Goal: Transaction & Acquisition: Purchase product/service

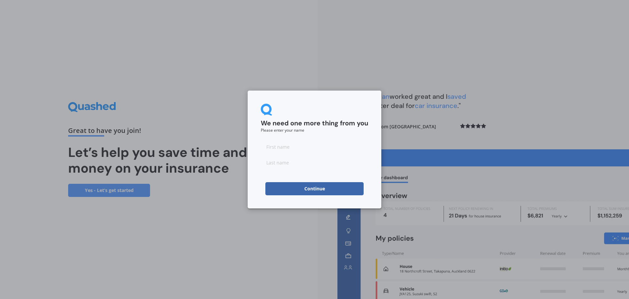
click at [300, 189] on button "Continue" at bounding box center [314, 188] width 98 height 13
type input "a"
type input "pott"
click at [286, 187] on button "Continue" at bounding box center [314, 188] width 98 height 13
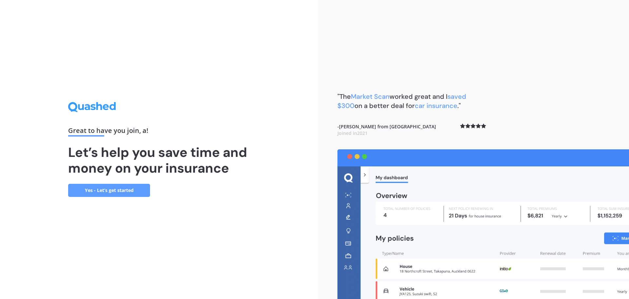
click at [119, 191] on link "Yes - Let’s get started" at bounding box center [109, 190] width 82 height 13
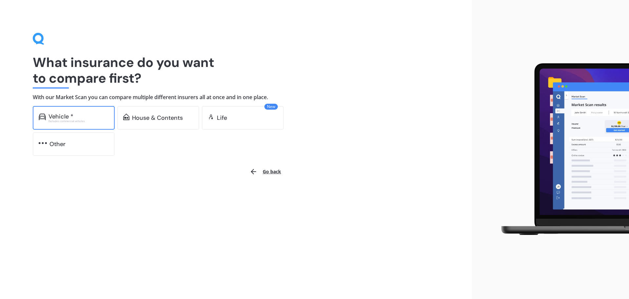
click at [62, 120] on div "Excludes commercial vehicles" at bounding box center [79, 121] width 60 height 3
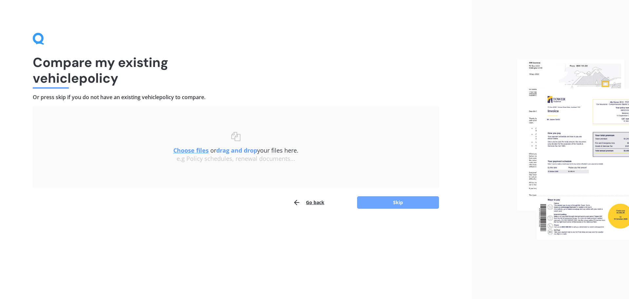
click at [401, 203] on button "Skip" at bounding box center [398, 202] width 82 height 12
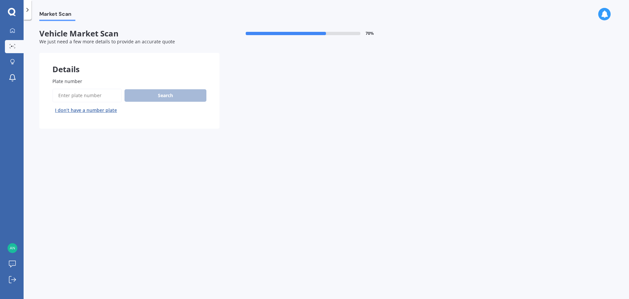
click at [97, 98] on input "Plate number" at bounding box center [86, 95] width 69 height 14
type input "jat653"
click at [145, 98] on button "Search" at bounding box center [166, 95] width 82 height 12
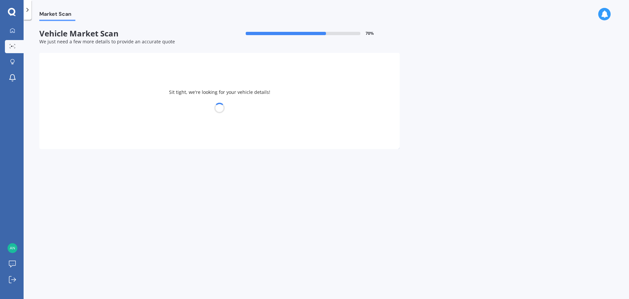
select select "MITSUBISHI"
select select "TRITON"
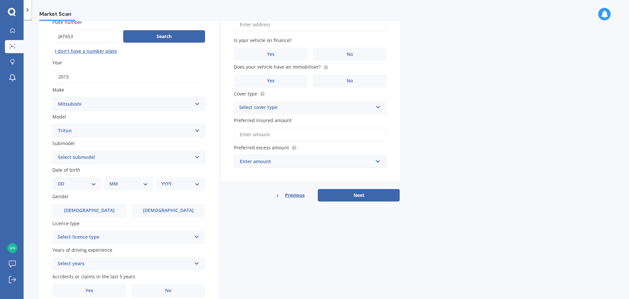
scroll to position [66, 0]
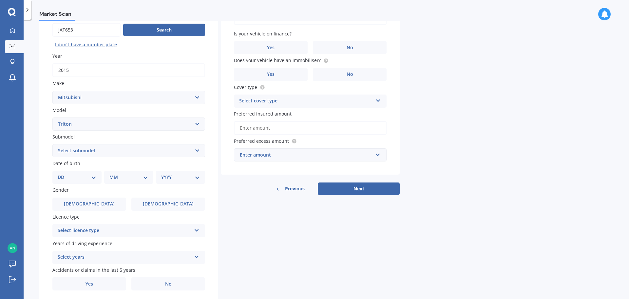
click at [76, 178] on select "DD 01 02 03 04 05 06 07 08 09 10 11 12 13 14 15 16 17 18 19 20 21 22 23 24 25 2…" at bounding box center [77, 176] width 39 height 7
select select "21"
click at [63, 173] on select "DD 01 02 03 04 05 06 07 08 09 10 11 12 13 14 15 16 17 18 19 20 21 22 23 24 25 2…" at bounding box center [77, 176] width 39 height 7
click at [121, 177] on select "MM 01 02 03 04 05 06 07 08 09 10 11 12" at bounding box center [130, 176] width 36 height 7
select select "11"
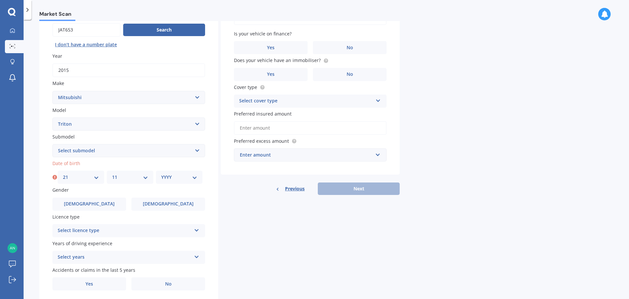
click at [112, 173] on select "MM 01 02 03 04 05 06 07 08 09 10 11 12" at bounding box center [130, 176] width 36 height 7
click at [174, 176] on select "YYYY 2025 2024 2023 2022 2021 2020 2019 2018 2017 2016 2015 2014 2013 2012 2011…" at bounding box center [179, 176] width 36 height 7
select select "1975"
click at [161, 173] on select "YYYY 2025 2024 2023 2022 2021 2020 2019 2018 2017 2016 2015 2014 2013 2012 2011…" at bounding box center [179, 176] width 36 height 7
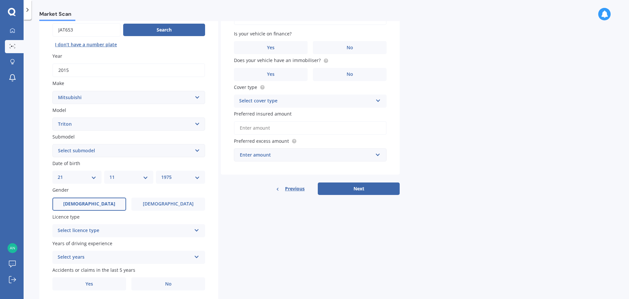
click at [86, 204] on span "[DEMOGRAPHIC_DATA]" at bounding box center [89, 204] width 52 height 6
click at [0, 0] on input "[DEMOGRAPHIC_DATA]" at bounding box center [0, 0] width 0 height 0
click at [178, 233] on div "Select licence type" at bounding box center [125, 230] width 134 height 8
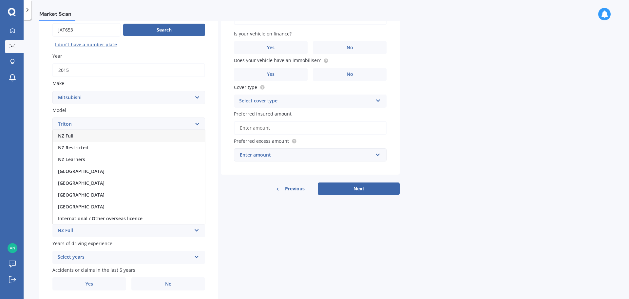
click at [81, 137] on div "NZ Full" at bounding box center [129, 136] width 152 height 12
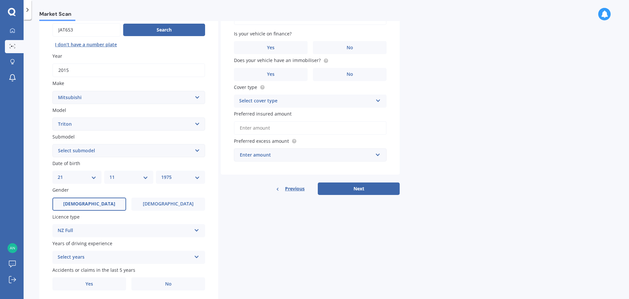
click at [117, 256] on div "Select years" at bounding box center [125, 257] width 134 height 8
click at [107, 196] on div "5 or more years" at bounding box center [129, 197] width 152 height 12
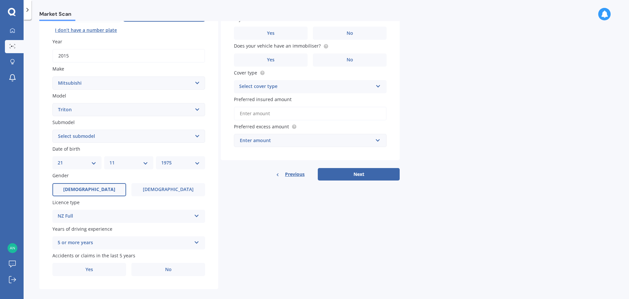
scroll to position [87, 0]
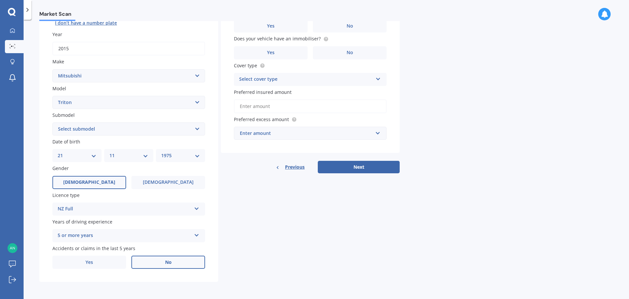
click at [168, 267] on label "No" at bounding box center [168, 261] width 74 height 13
click at [0, 0] on input "No" at bounding box center [0, 0] width 0 height 0
click at [171, 261] on span "No" at bounding box center [168, 262] width 7 height 6
click at [0, 0] on input "No" at bounding box center [0, 0] width 0 height 0
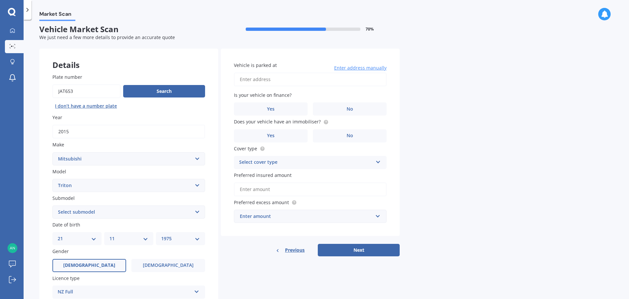
scroll to position [0, 0]
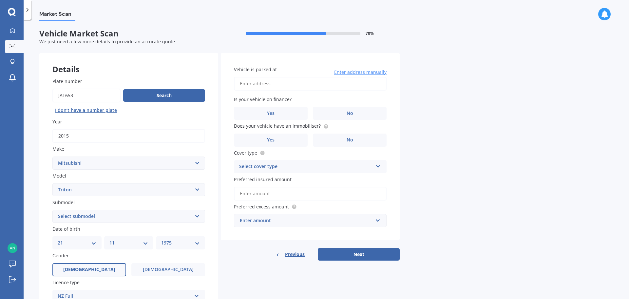
click at [332, 163] on div "Select cover type" at bounding box center [306, 167] width 134 height 8
drag, startPoint x: 274, startPoint y: 180, endPoint x: 281, endPoint y: 179, distance: 7.2
click at [275, 179] on div "Comprehensive" at bounding box center [310, 179] width 152 height 12
click at [350, 141] on span "No" at bounding box center [350, 140] width 7 height 6
click at [0, 0] on input "No" at bounding box center [0, 0] width 0 height 0
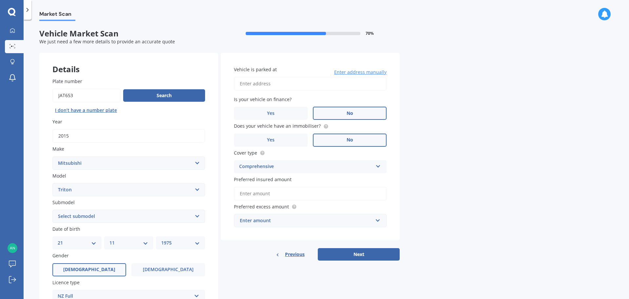
click at [351, 114] on span "No" at bounding box center [350, 113] width 7 height 6
click at [0, 0] on input "No" at bounding box center [0, 0] width 0 height 0
click at [274, 83] on input "Vehicle is parked at" at bounding box center [310, 84] width 153 height 14
type input "1495 [GEOGRAPHIC_DATA]"
drag, startPoint x: 517, startPoint y: 192, endPoint x: 514, endPoint y: 195, distance: 3.9
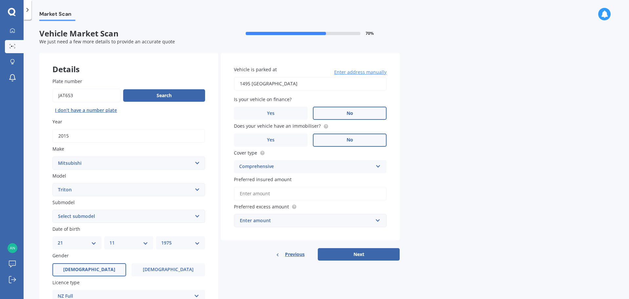
click at [517, 193] on div "Market Scan Vehicle Market Scan 70 % We just need a few more details to provide…" at bounding box center [327, 160] width 606 height 279
click at [256, 196] on input "Preferred insured amount" at bounding box center [310, 193] width 153 height 14
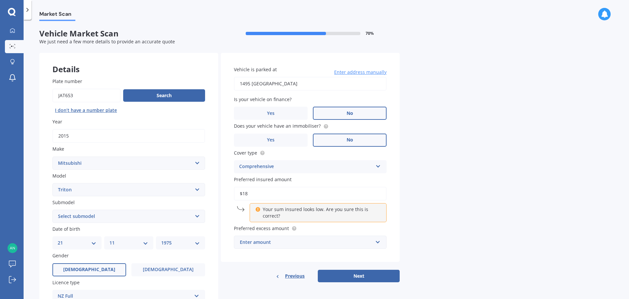
type input "$1"
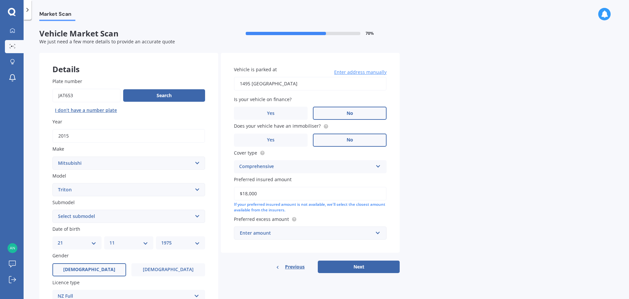
type input "$18,000"
click at [450, 200] on div "Market Scan Vehicle Market Scan 70 % We just need a few more details to provide…" at bounding box center [327, 160] width 606 height 279
click at [353, 231] on div "Enter amount" at bounding box center [306, 232] width 133 height 7
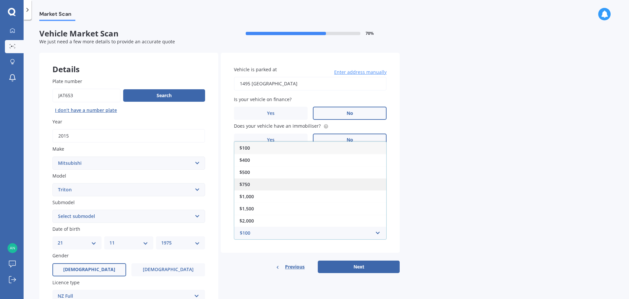
click at [260, 183] on div "$750" at bounding box center [310, 184] width 152 height 12
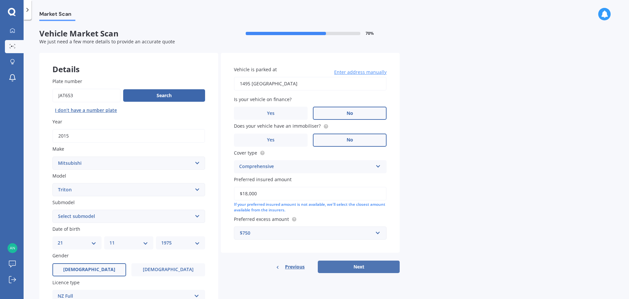
click at [346, 264] on button "Next" at bounding box center [359, 266] width 82 height 12
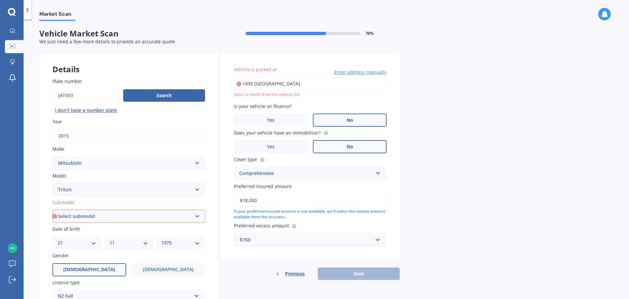
click at [137, 219] on select "Select submodel (All other) 2.4 Litre Petrol 2.5 CDI Diesel 2.8 CDI Diesel 3.2 …" at bounding box center [128, 215] width 153 height 13
select select "GLXR 6AT 2.4D/4WD UTLITY"
click at [52, 209] on select "Select submodel (All other) 2.4 Litre Petrol 2.5 CDI Diesel 2.8 CDI Diesel 3.2 …" at bounding box center [128, 215] width 153 height 13
click at [463, 106] on div "Market Scan Vehicle Market Scan 70 % We just need a few more details to provide…" at bounding box center [327, 160] width 606 height 279
click at [364, 81] on input "1495 [GEOGRAPHIC_DATA]" at bounding box center [310, 84] width 153 height 14
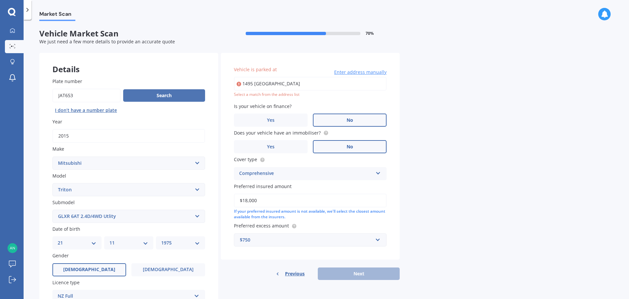
drag, startPoint x: 373, startPoint y: 80, endPoint x: 133, endPoint y: 91, distance: 239.5
click at [133, 91] on div "Details Plate number Search I don’t have a number plate Year [DATE] Make Select…" at bounding box center [219, 211] width 360 height 316
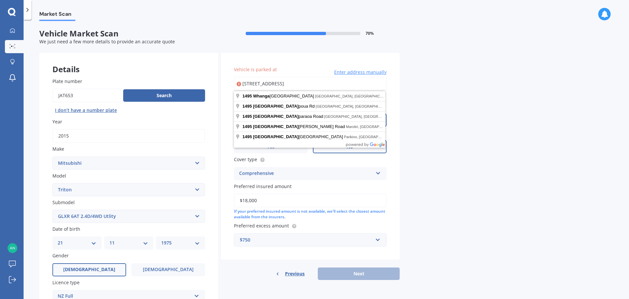
type input "[STREET_ADDRESS]"
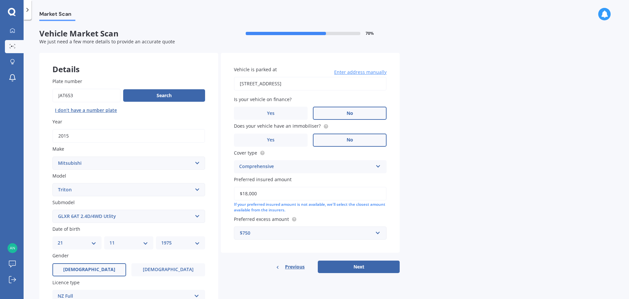
click at [514, 131] on div "Market Scan Vehicle Market Scan 70 % We just need a few more details to provide…" at bounding box center [327, 160] width 606 height 279
drag, startPoint x: 366, startPoint y: 267, endPoint x: 447, endPoint y: 231, distance: 88.7
click at [366, 265] on button "Next" at bounding box center [359, 266] width 82 height 12
select select "21"
select select "11"
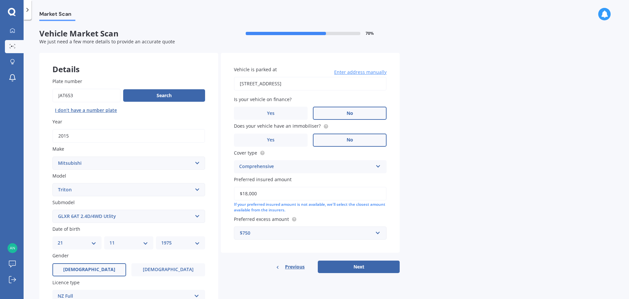
select select "1975"
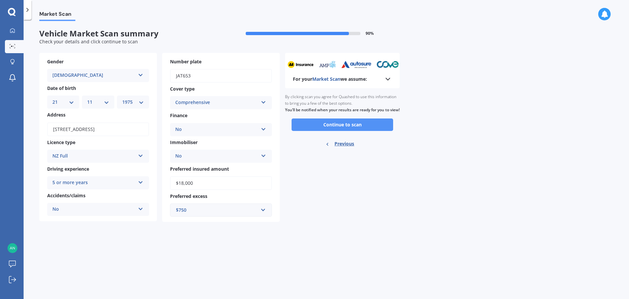
click at [354, 130] on button "Continue to scan" at bounding box center [343, 124] width 102 height 12
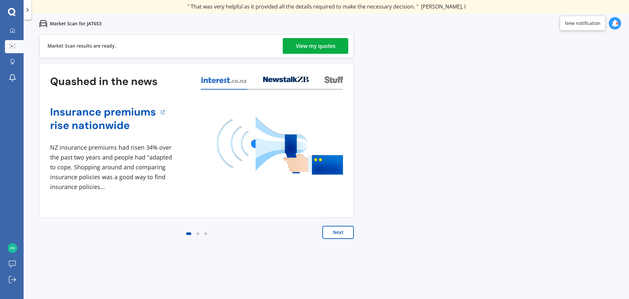
click at [320, 45] on div "View my quotes" at bounding box center [316, 46] width 40 height 16
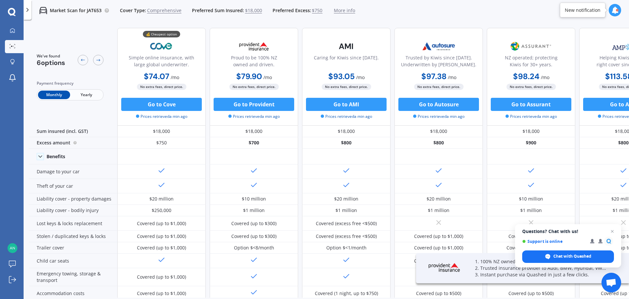
click at [86, 95] on span "Yearly" at bounding box center [86, 94] width 32 height 9
